Goal: Task Accomplishment & Management: Manage account settings

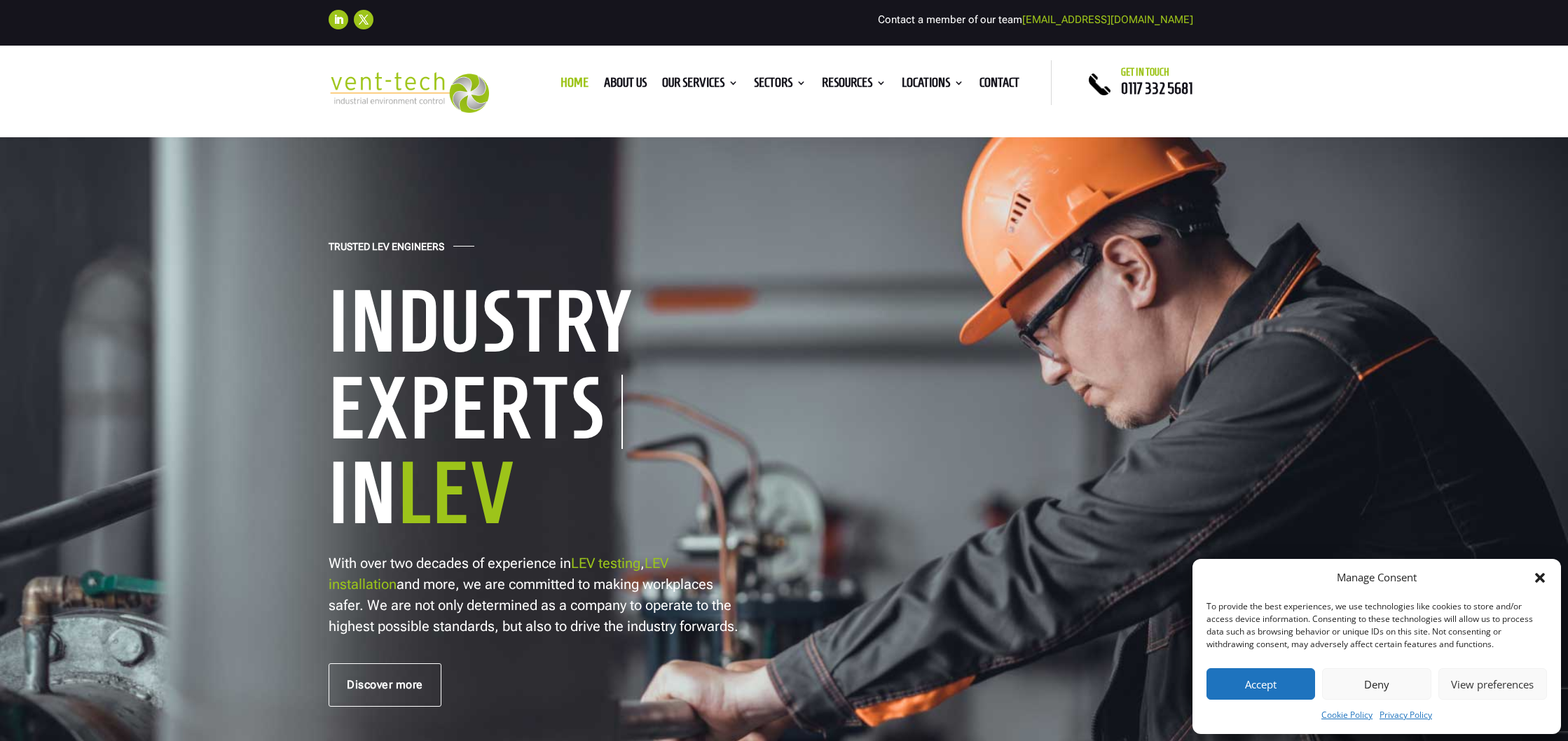
scroll to position [5, 0]
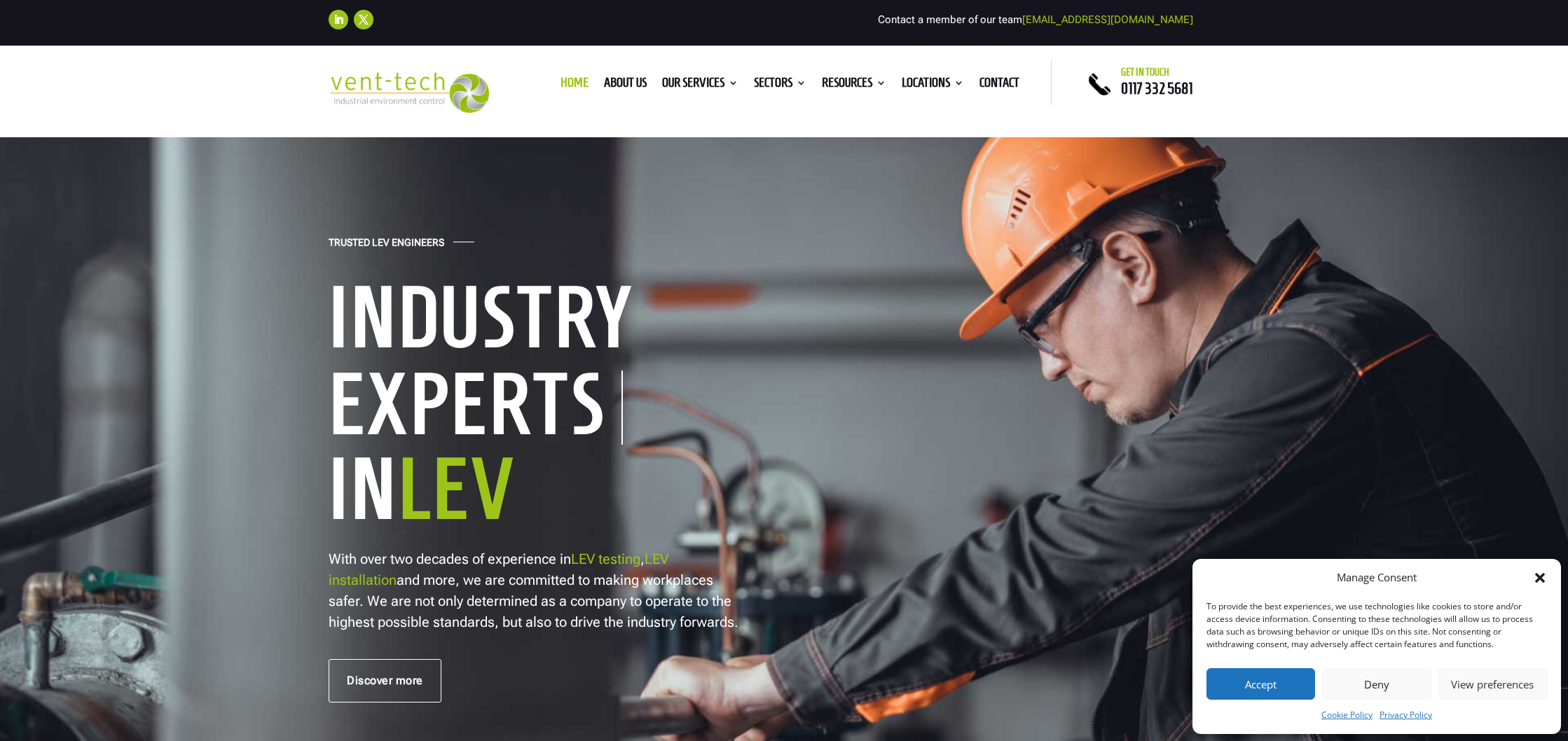
drag, startPoint x: 1264, startPoint y: 687, endPoint x: 1123, endPoint y: 629, distance: 152.5
click at [1263, 687] on button "Accept" at bounding box center [1260, 684] width 108 height 32
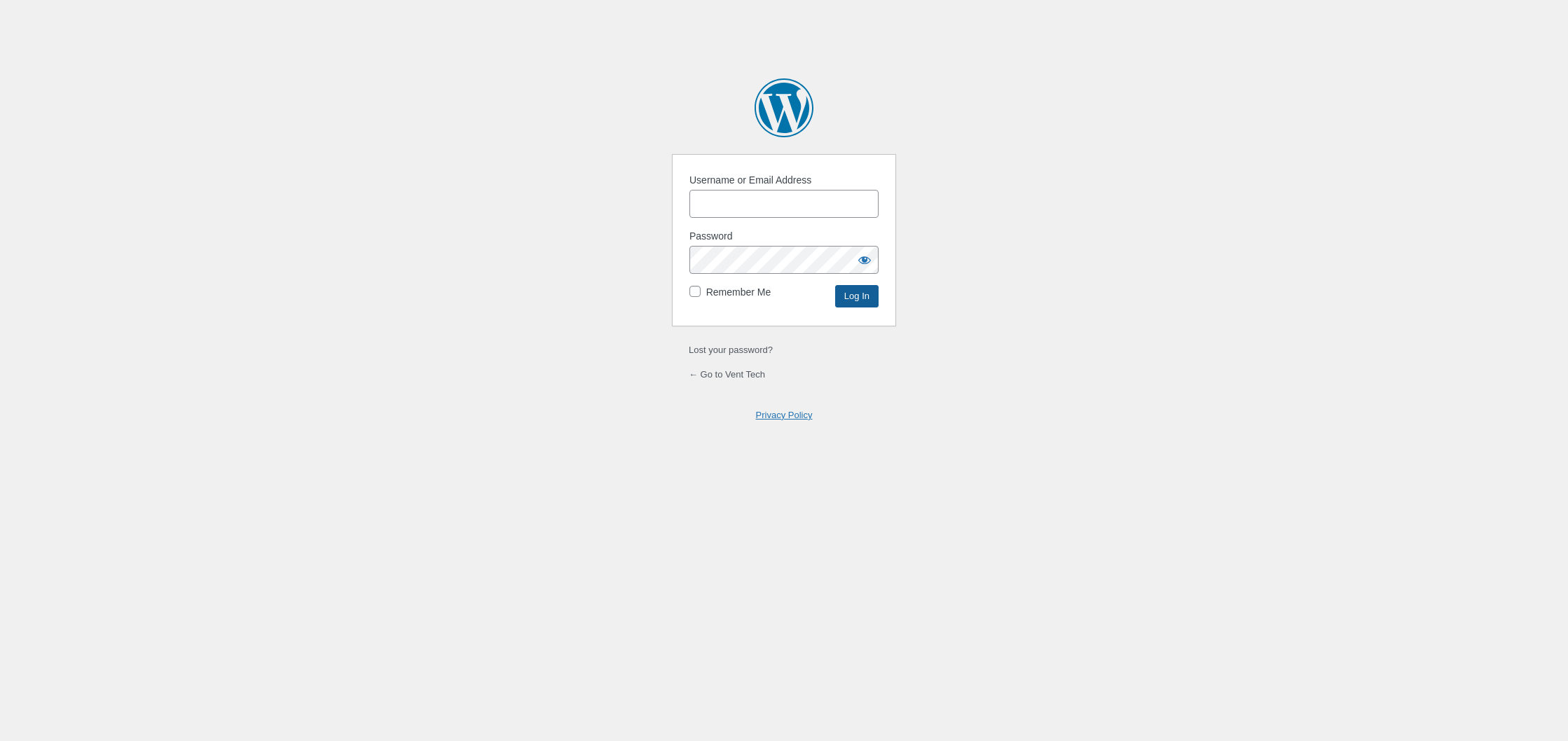
type input "sherlockiscool"
click at [849, 297] on input "Log In" at bounding box center [857, 295] width 44 height 23
